Goal: Find specific page/section: Find specific page/section

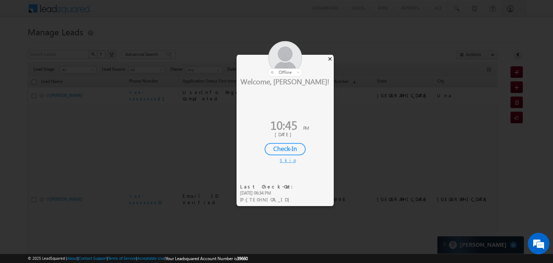
click at [331, 60] on div "×" at bounding box center [330, 59] width 8 height 8
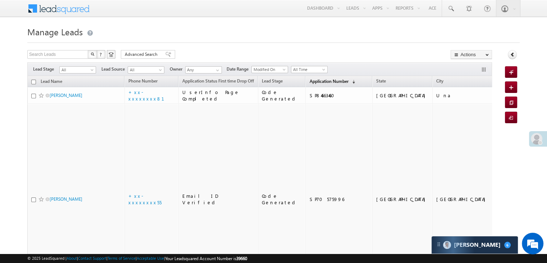
click at [325, 80] on span "Application Number" at bounding box center [328, 80] width 39 height 5
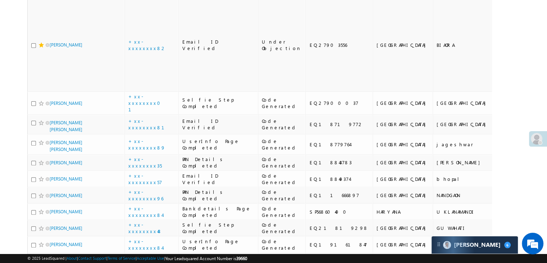
scroll to position [216, 0]
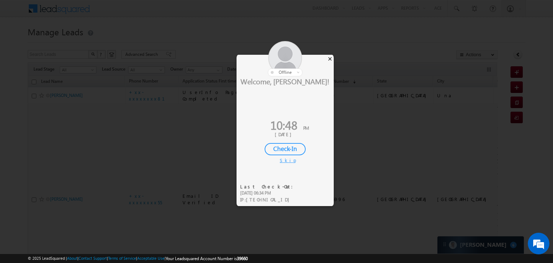
click at [329, 57] on div "×" at bounding box center [330, 59] width 8 height 8
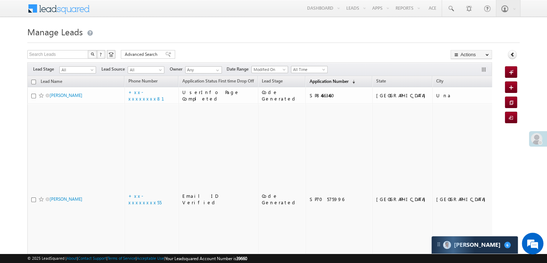
click at [320, 81] on span "Application Number" at bounding box center [328, 80] width 39 height 5
